Goal: Task Accomplishment & Management: Manage account settings

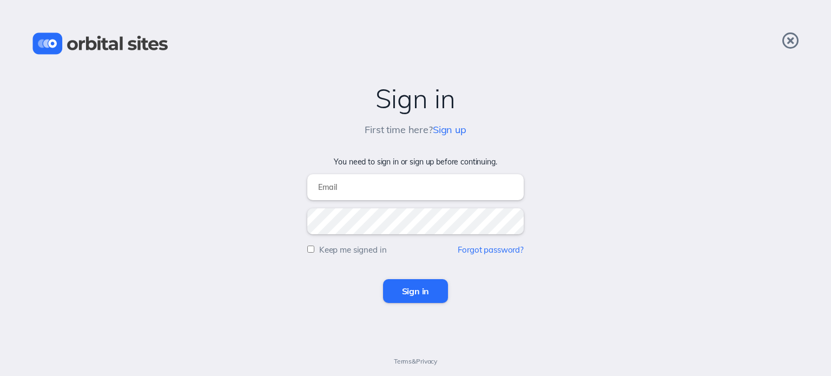
type input "[PERSON_NAME][EMAIL_ADDRESS][DOMAIN_NAME]"
click at [401, 288] on input "Sign in" at bounding box center [415, 291] width 65 height 24
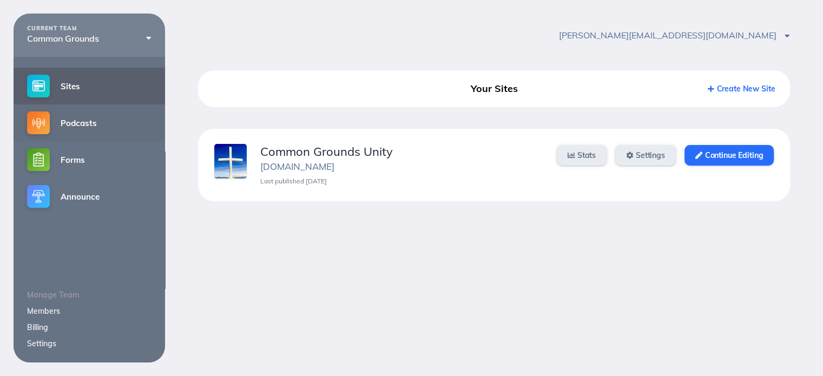
click at [48, 123] on img at bounding box center [38, 122] width 23 height 23
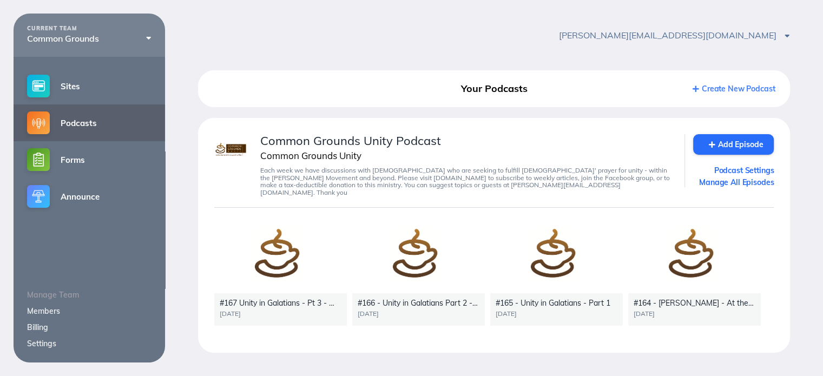
click at [284, 249] on div at bounding box center [280, 256] width 133 height 75
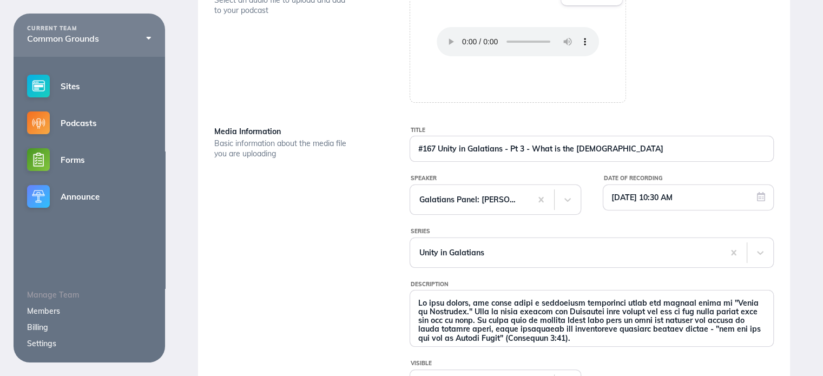
scroll to position [216, 0]
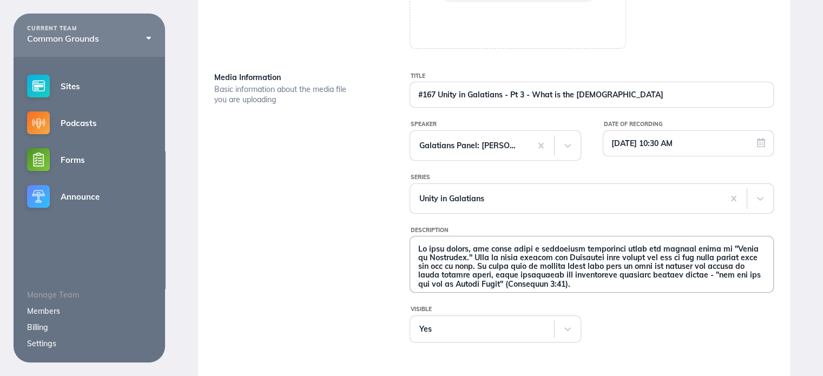
click at [430, 254] on textarea "Description" at bounding box center [591, 264] width 363 height 54
click at [423, 251] on textarea "Description" at bounding box center [591, 264] width 363 height 54
click at [416, 246] on textarea "Description" at bounding box center [591, 264] width 363 height 54
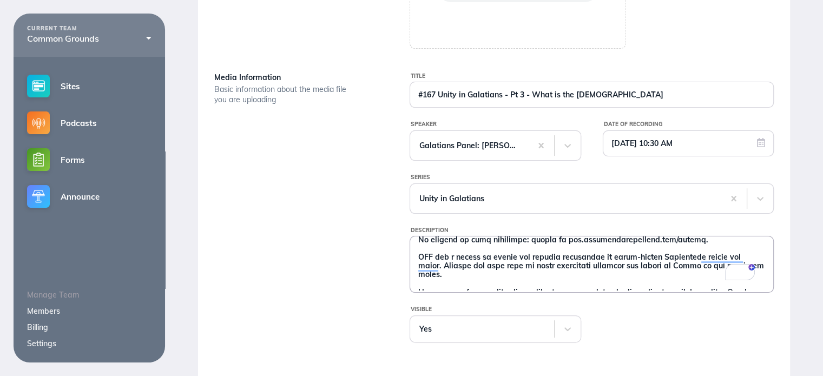
scroll to position [0, 0]
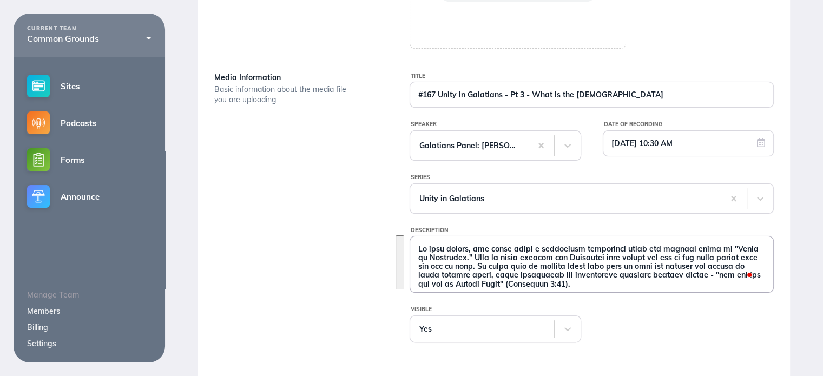
drag, startPoint x: 706, startPoint y: 275, endPoint x: 416, endPoint y: 252, distance: 290.5
click at [416, 252] on textarea "Description" at bounding box center [591, 264] width 363 height 54
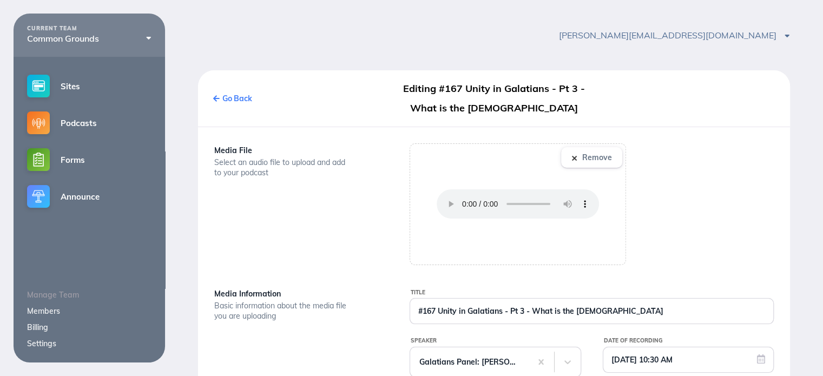
click at [231, 99] on link "Go Back" at bounding box center [232, 99] width 39 height 10
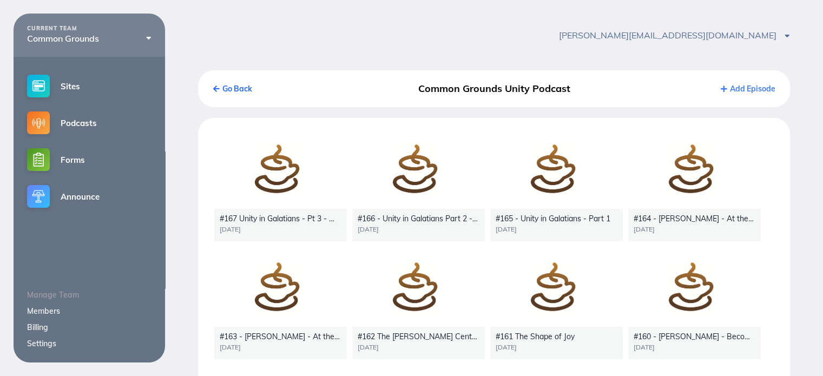
click at [743, 88] on link "Add Episode" at bounding box center [748, 89] width 54 height 10
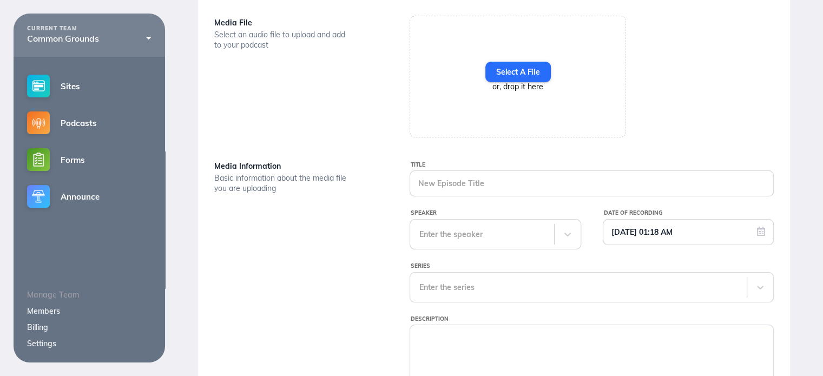
scroll to position [54, 0]
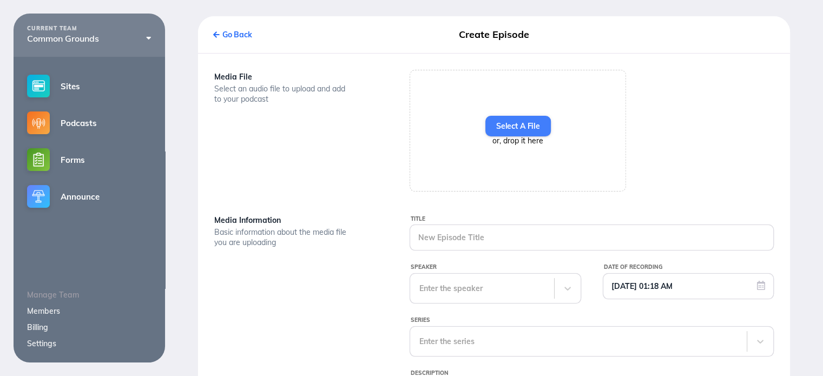
click at [529, 126] on label "Select A File" at bounding box center [517, 126] width 65 height 21
click at [0, 0] on input "Select A File" at bounding box center [0, 0] width 0 height 0
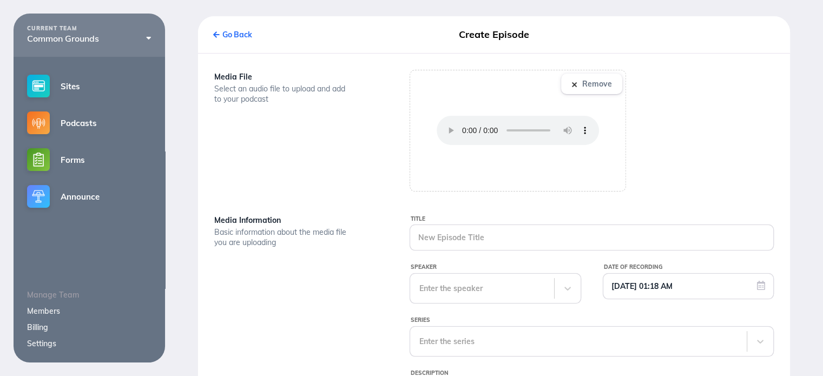
scroll to position [108, 0]
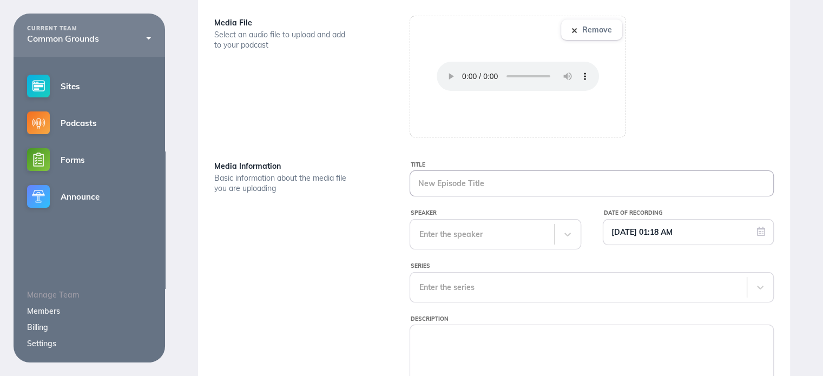
click at [428, 185] on input "Title" at bounding box center [591, 183] width 363 height 25
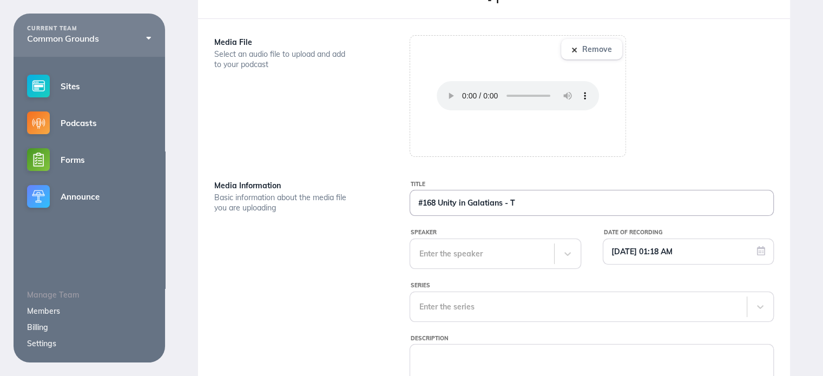
scroll to position [128, 0]
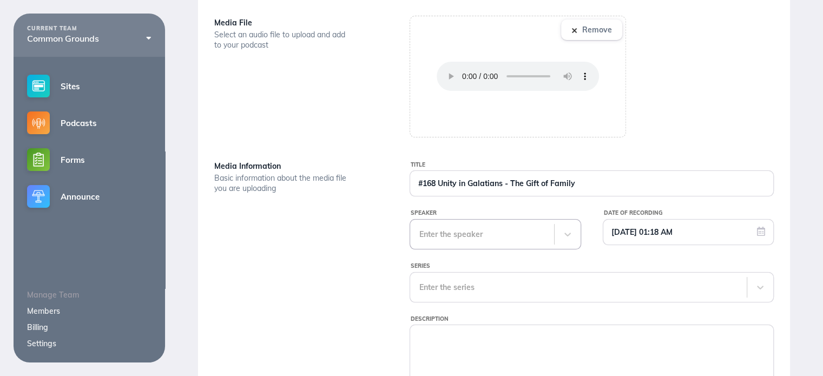
type input "#168 Unity in Galatians - The Gift of Family"
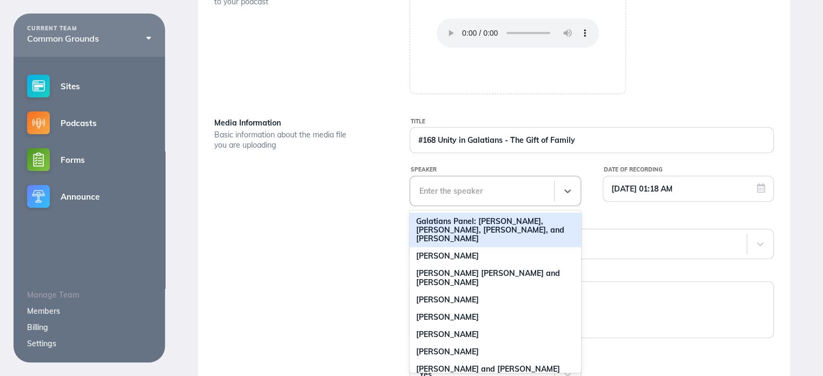
click at [481, 206] on div "98 results available. Use Up and Down to choose options, press Enter to select …" at bounding box center [495, 191] width 171 height 30
click at [478, 231] on div "Galatians Panel: [PERSON_NAME], [PERSON_NAME], [PERSON_NAME], and [PERSON_NAME]" at bounding box center [495, 230] width 171 height 35
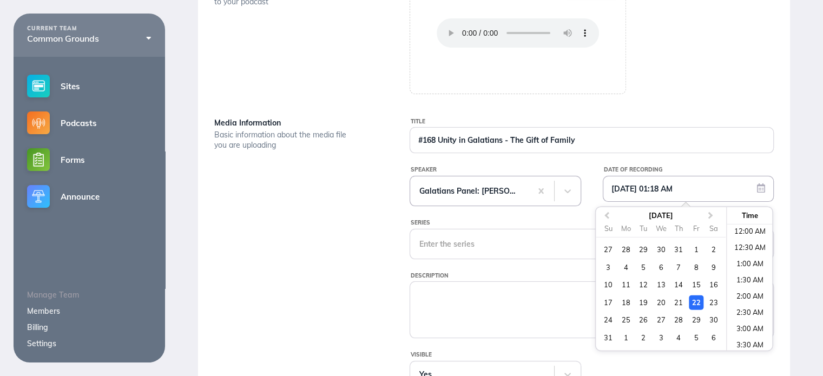
click at [660, 187] on input "08/22/2025 01:18 AM" at bounding box center [688, 188] width 170 height 25
click at [698, 320] on div "29" at bounding box center [696, 320] width 15 height 15
click at [743, 246] on li "12:30 AM" at bounding box center [750, 249] width 46 height 16
type input "[DATE] 12:30 AM"
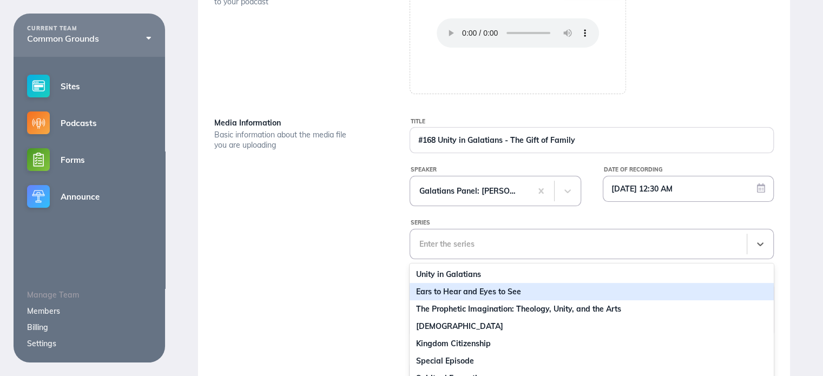
scroll to position [224, 0]
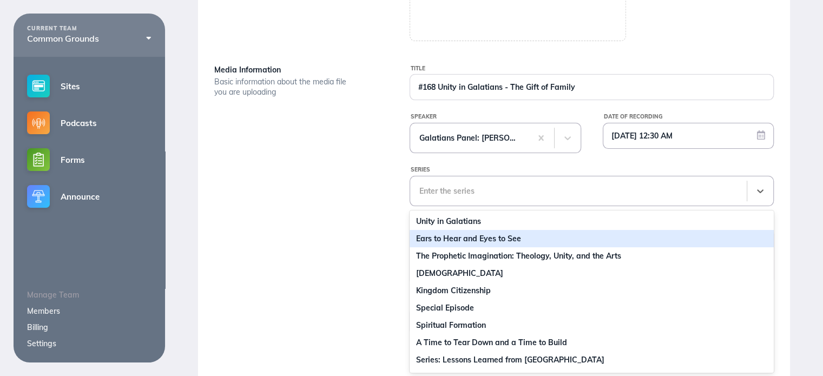
click at [449, 206] on div "10 results available. Use Up and Down to choose options, press Enter to select …" at bounding box center [592, 191] width 364 height 30
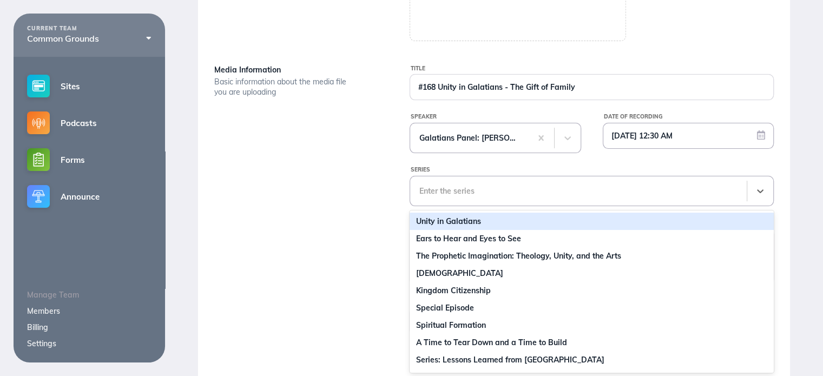
click at [442, 224] on div "Unity in Galatians" at bounding box center [592, 221] width 364 height 17
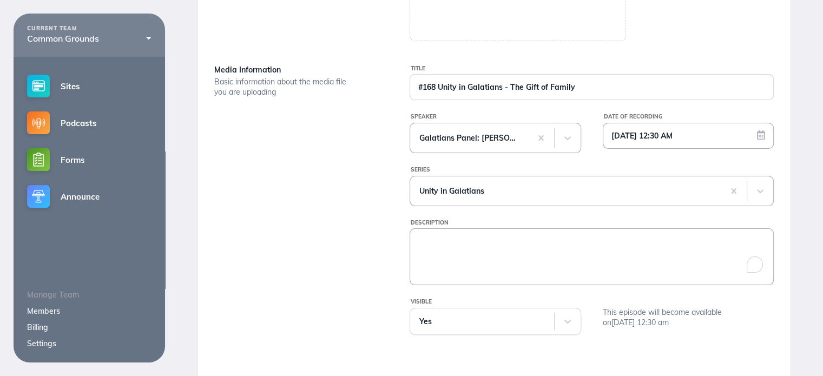
click at [439, 245] on textarea "Description" at bounding box center [591, 256] width 363 height 54
paste textarea "In this series, our panel holds a roundtable discussion about the central theme…"
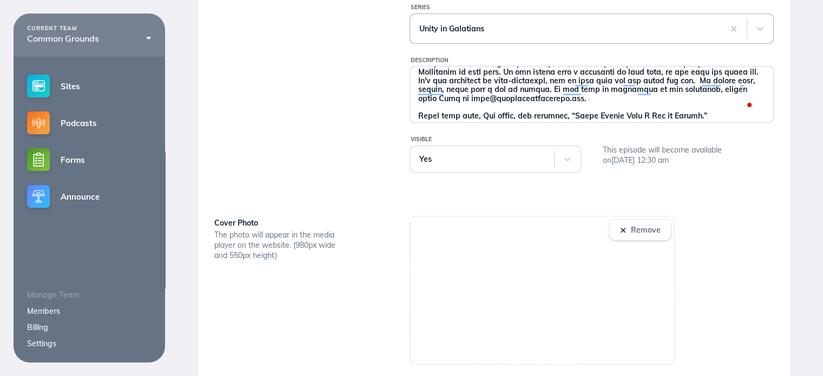
scroll to position [441, 0]
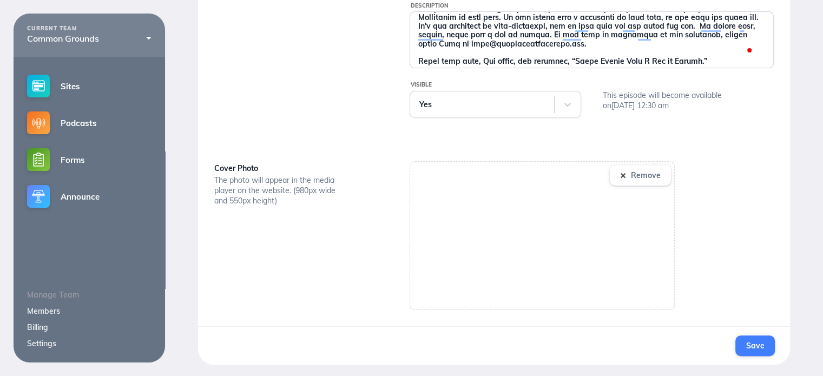
type textarea "In this series, our panel holds a roundtable discussion about the central theme…"
click at [761, 346] on span "Save" at bounding box center [755, 346] width 18 height 10
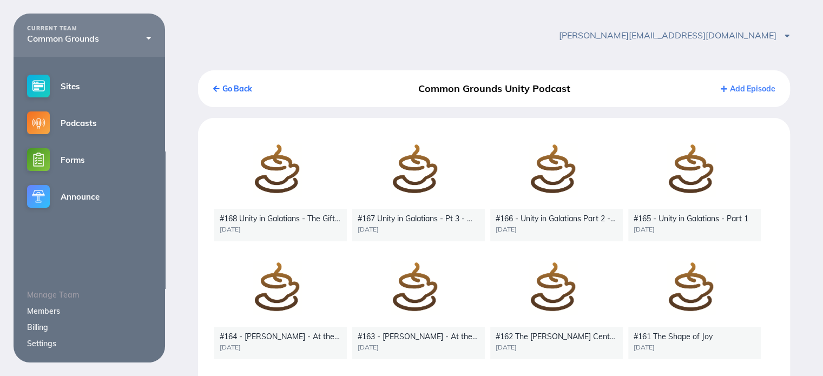
click at [399, 186] on div at bounding box center [418, 171] width 133 height 75
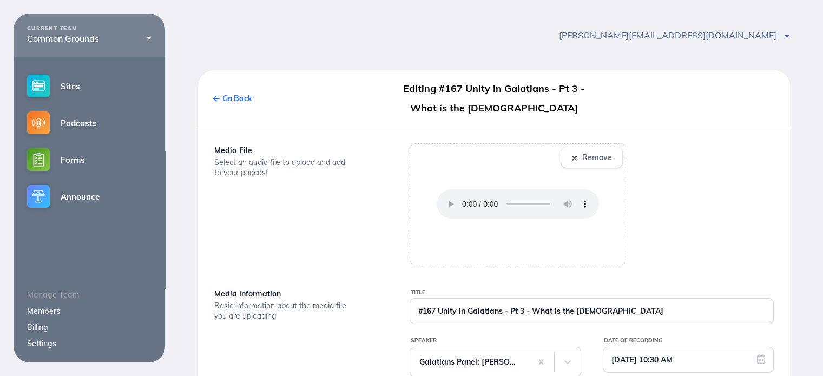
click at [232, 99] on link "Go Back" at bounding box center [232, 99] width 39 height 10
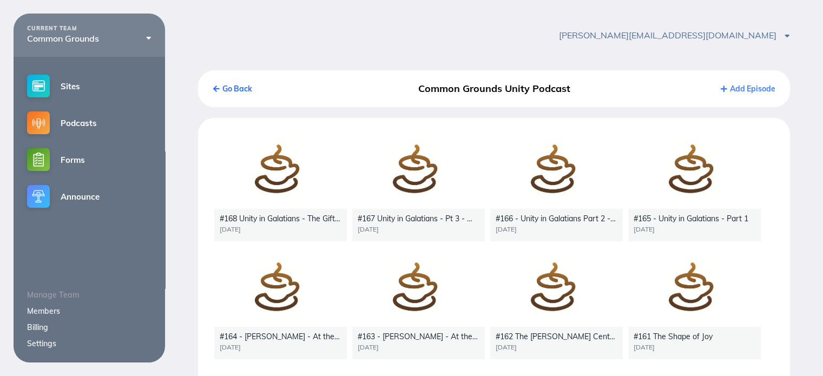
click at [273, 175] on div at bounding box center [280, 171] width 133 height 75
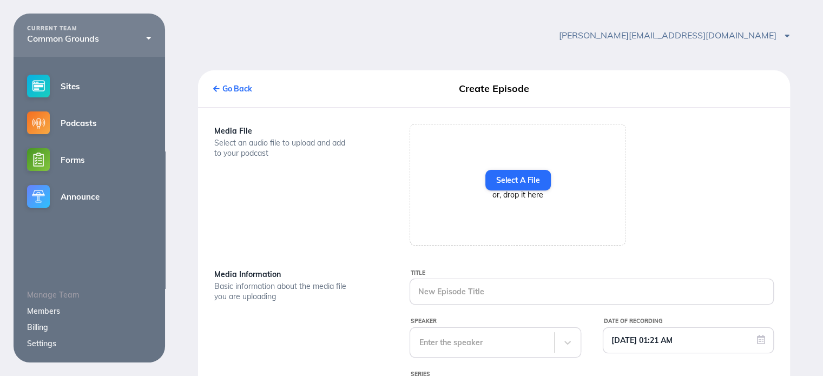
type input "#168 Unity in Galatians - The Gift of Family"
type input "[DATE] 12:30 AM"
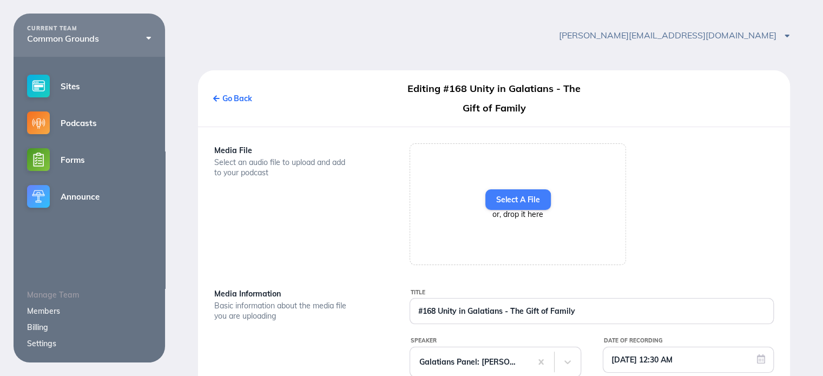
click at [529, 199] on label "Select A File" at bounding box center [517, 199] width 65 height 21
click at [0, 0] on input "Select A File" at bounding box center [0, 0] width 0 height 0
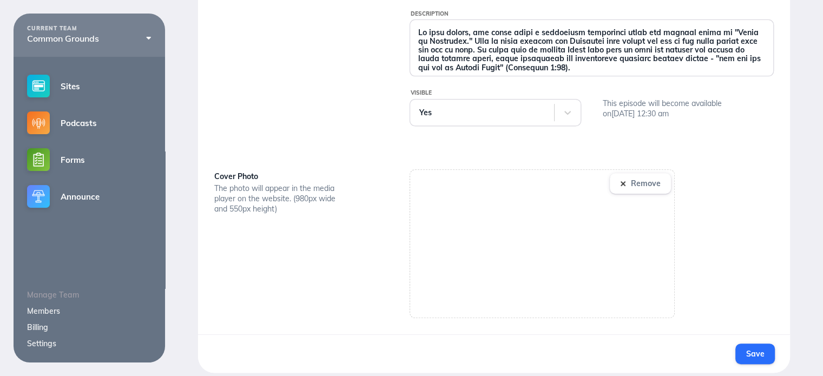
scroll to position [441, 0]
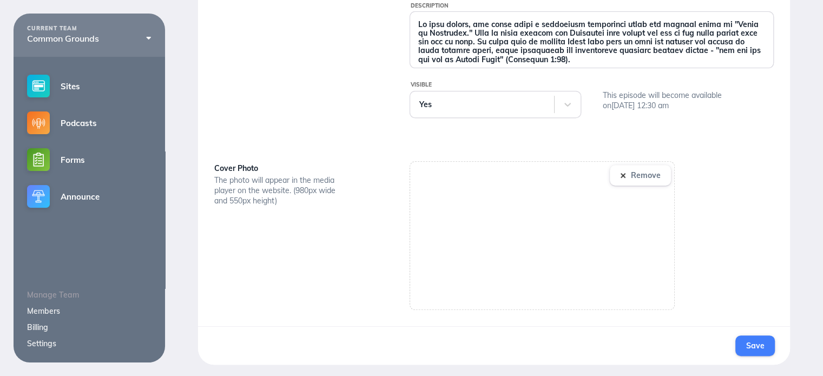
click at [753, 342] on span "Save" at bounding box center [755, 346] width 18 height 10
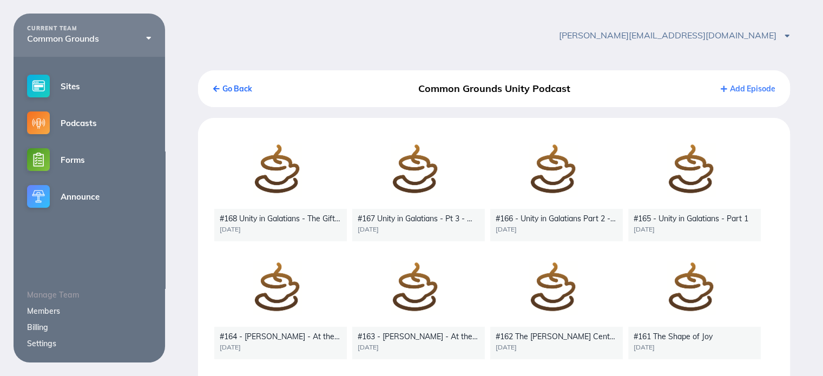
click at [416, 192] on div at bounding box center [418, 171] width 133 height 75
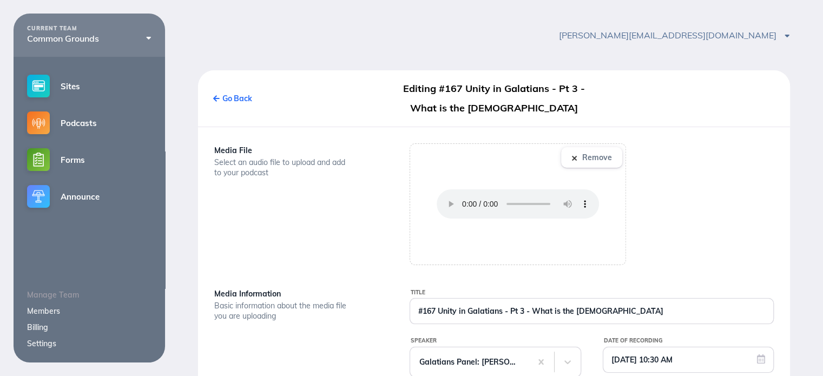
click at [245, 103] on link "Go Back" at bounding box center [232, 99] width 39 height 10
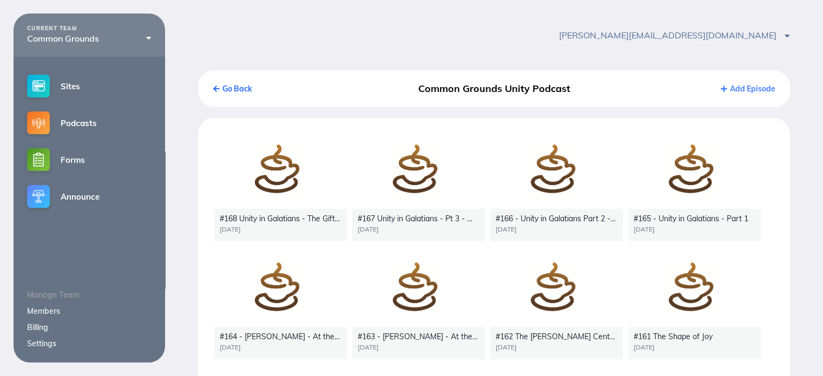
click at [283, 182] on div at bounding box center [280, 171] width 133 height 75
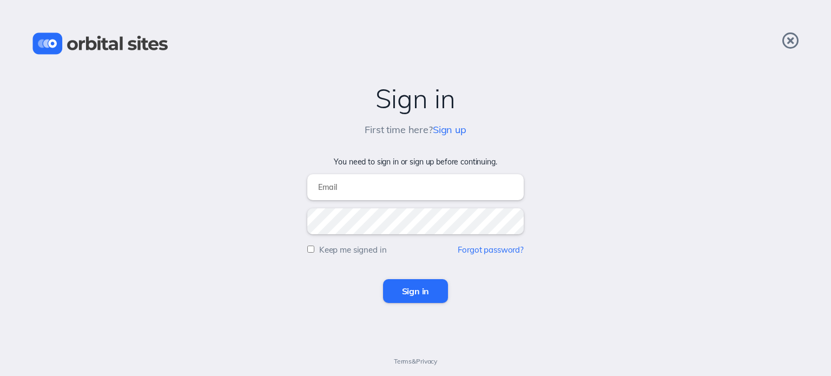
type input "[PERSON_NAME][EMAIL_ADDRESS][DOMAIN_NAME]"
click at [399, 297] on input "Sign in" at bounding box center [415, 291] width 65 height 24
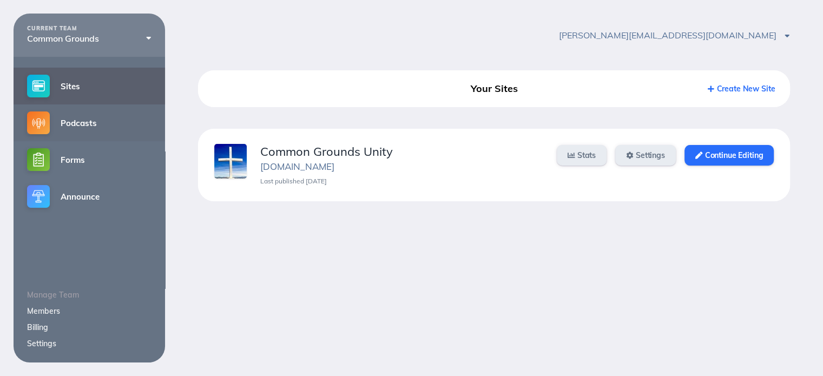
click at [86, 126] on link "Podcasts" at bounding box center [90, 122] width 152 height 37
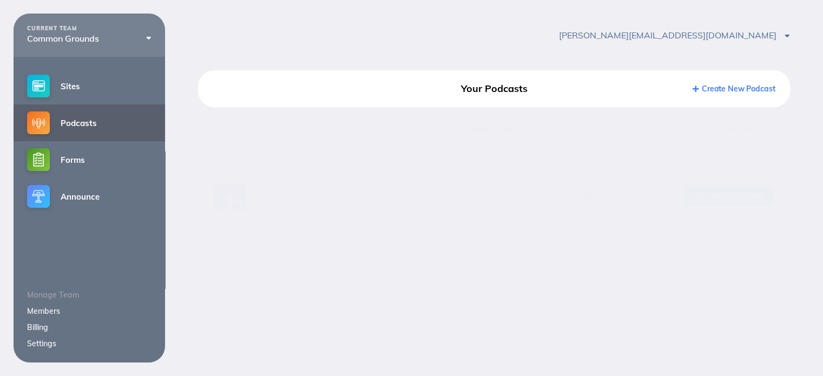
click at [86, 126] on link "Podcasts" at bounding box center [90, 122] width 152 height 37
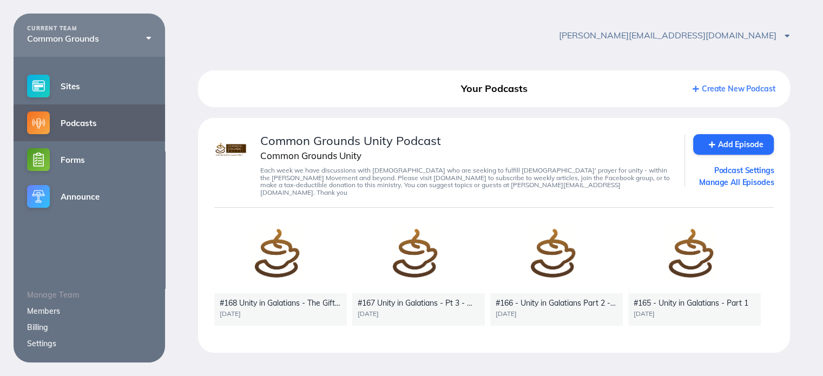
scroll to position [13, 0]
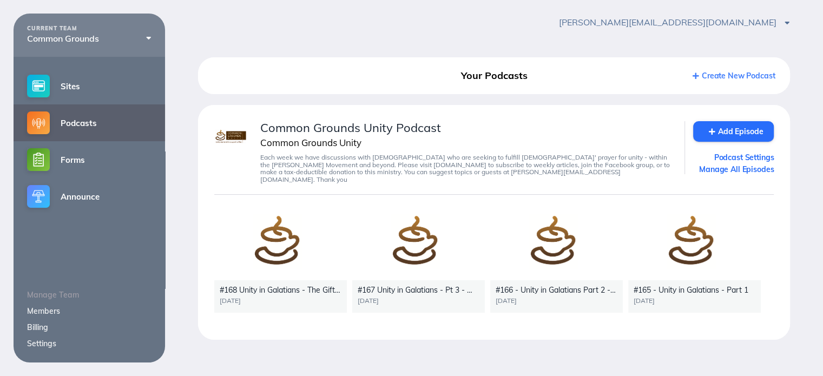
click at [271, 239] on div at bounding box center [280, 243] width 133 height 75
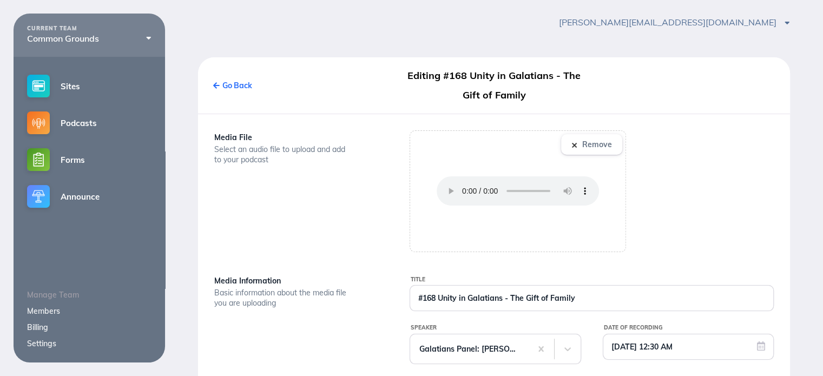
click at [271, 239] on div "Media File Select an audio file to upload and add to your podcast" at bounding box center [298, 191] width 195 height 122
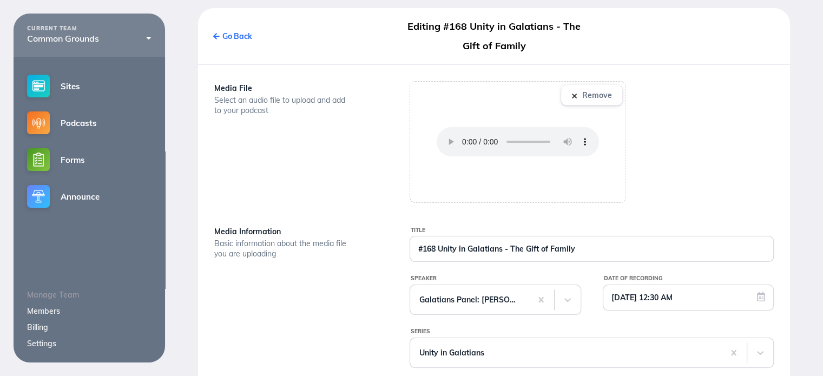
scroll to position [8, 0]
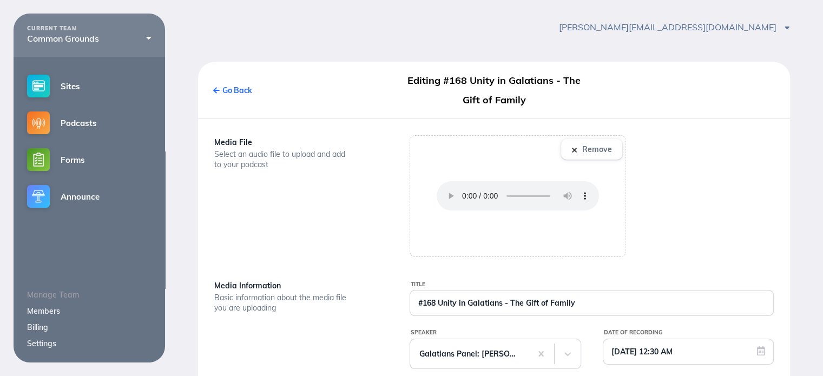
click at [358, 209] on div "Media File Select an audio file to upload and add to your podcast" at bounding box center [298, 196] width 195 height 122
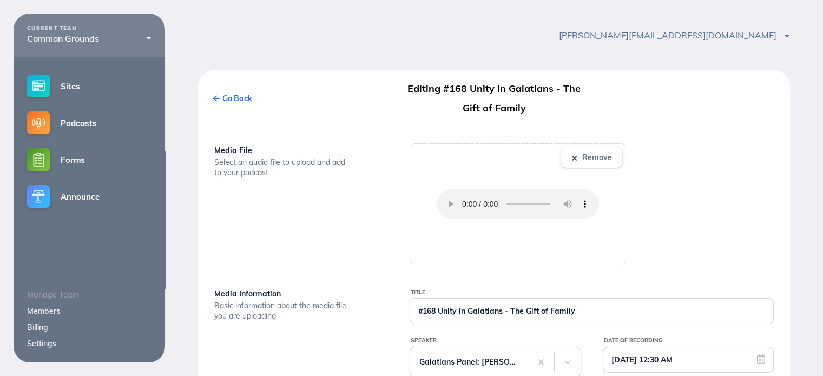
click at [388, 189] on div "Media File Select an audio file to upload and add to your podcast" at bounding box center [298, 204] width 195 height 122
